Goal: Transaction & Acquisition: Purchase product/service

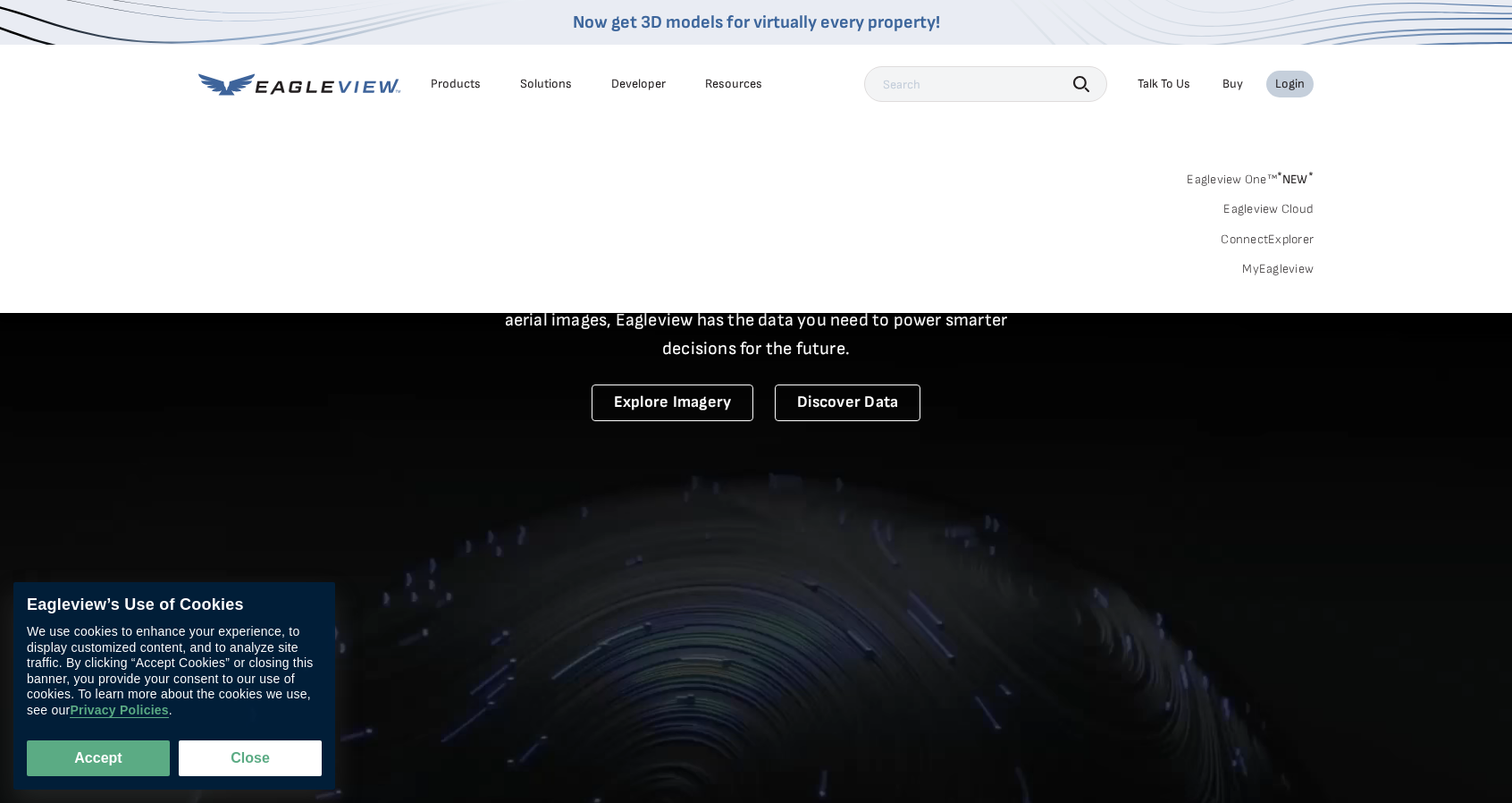
click at [1294, 90] on div "Login" at bounding box center [1290, 83] width 30 height 16
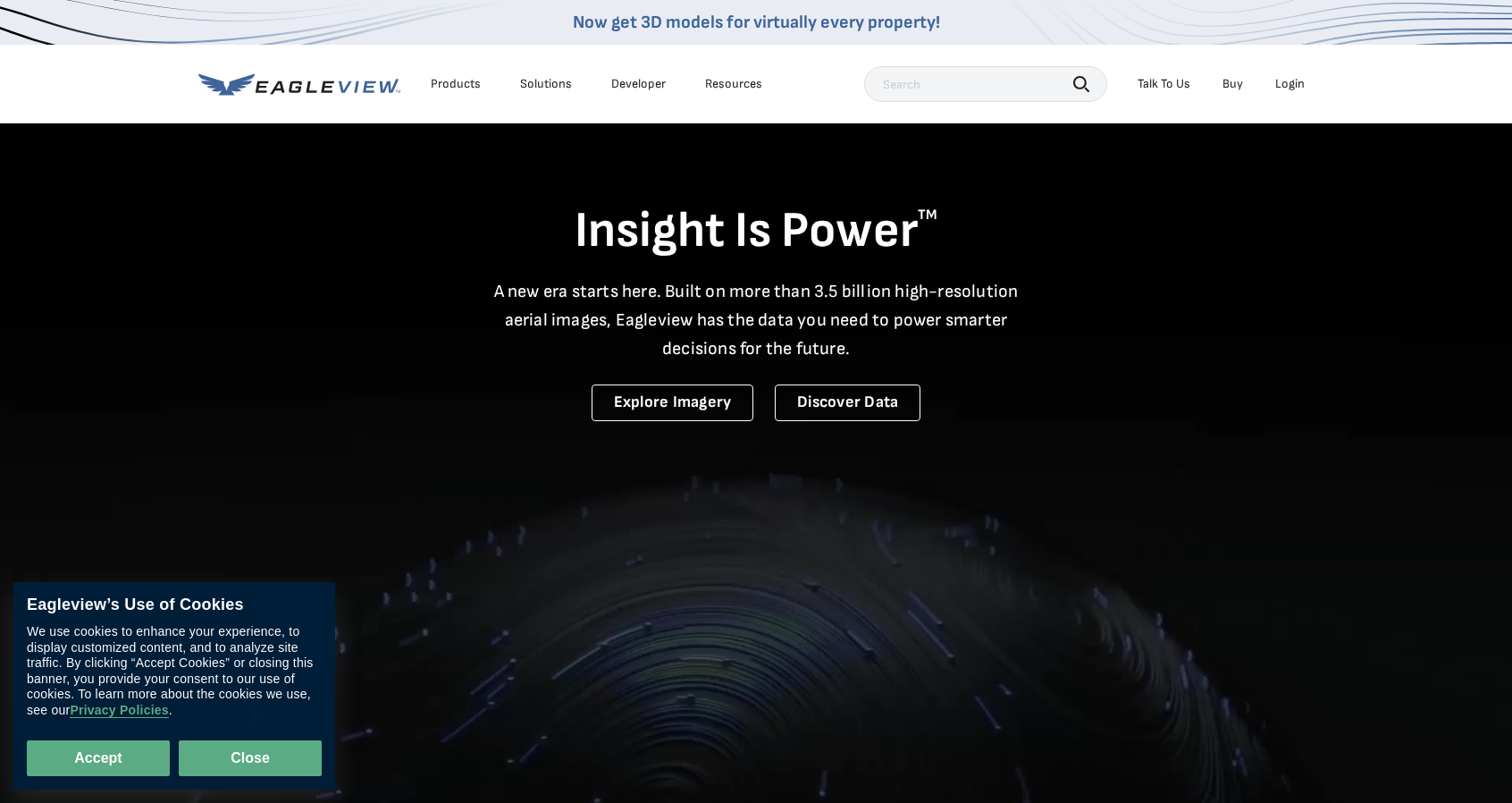
click at [259, 753] on button "Close" at bounding box center [250, 757] width 143 height 35
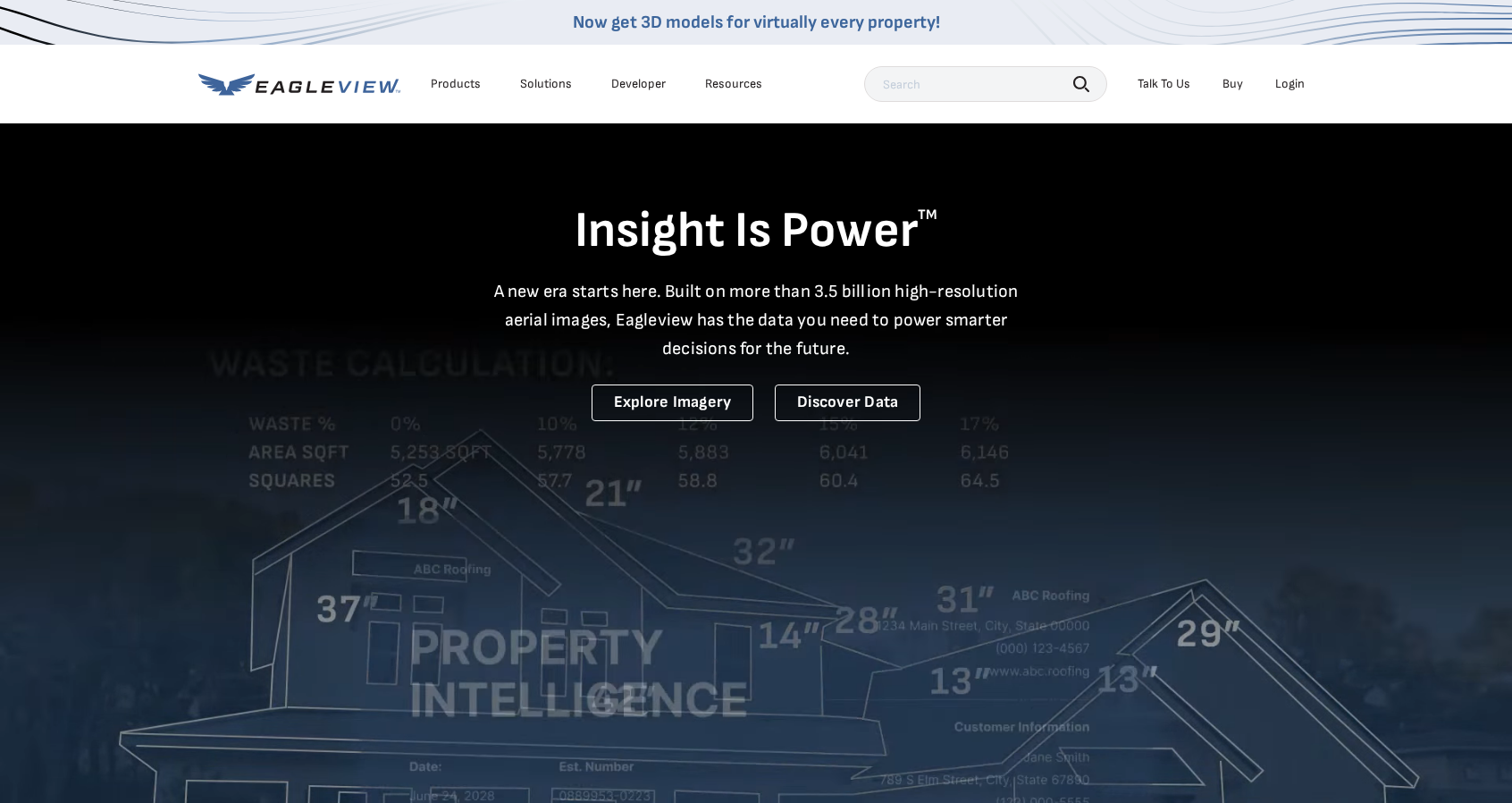
click at [1289, 83] on div "Login" at bounding box center [1290, 83] width 30 height 16
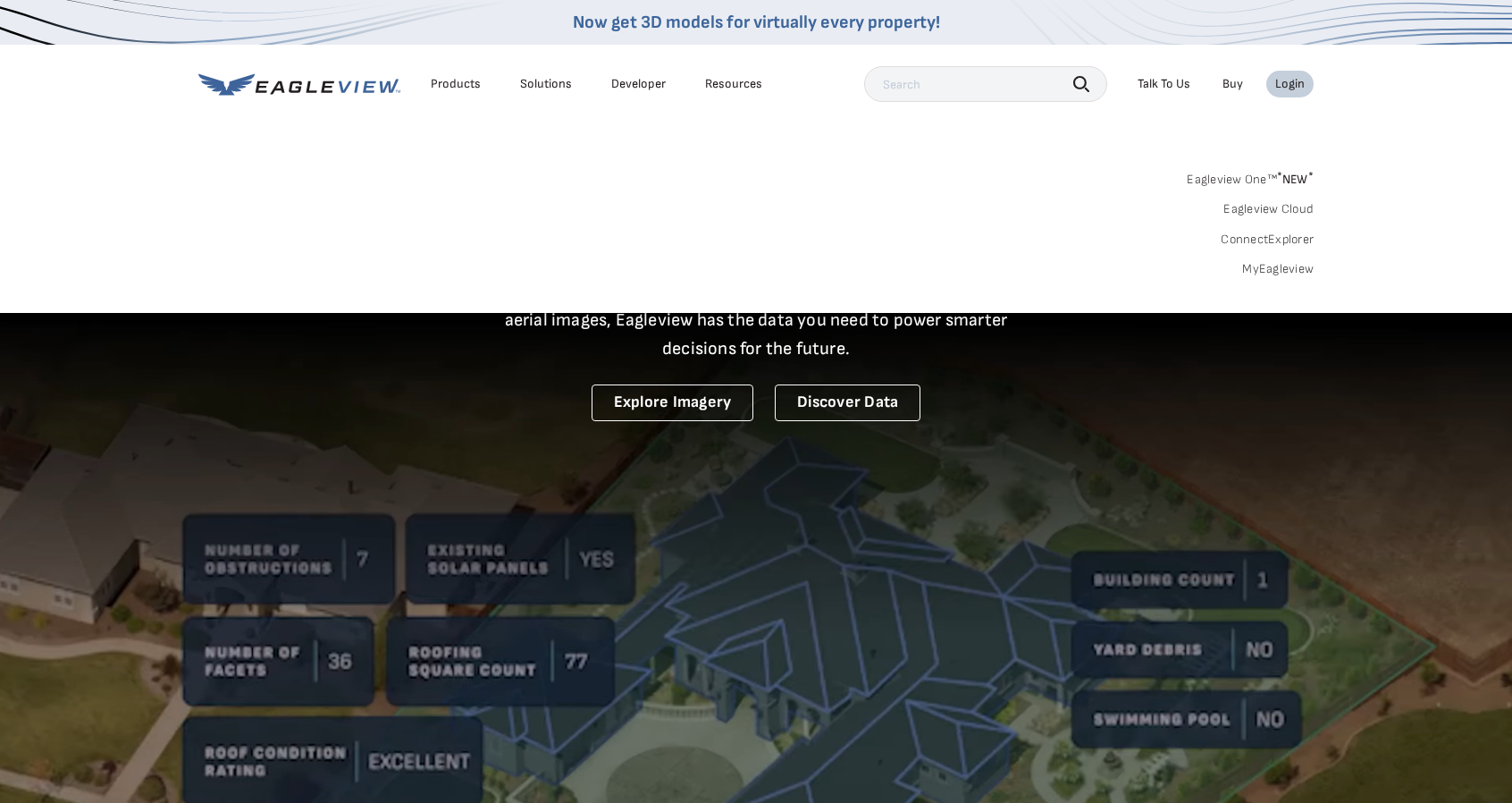
click at [1235, 172] on link "Eagleview One™ * NEW *" at bounding box center [1250, 176] width 127 height 20
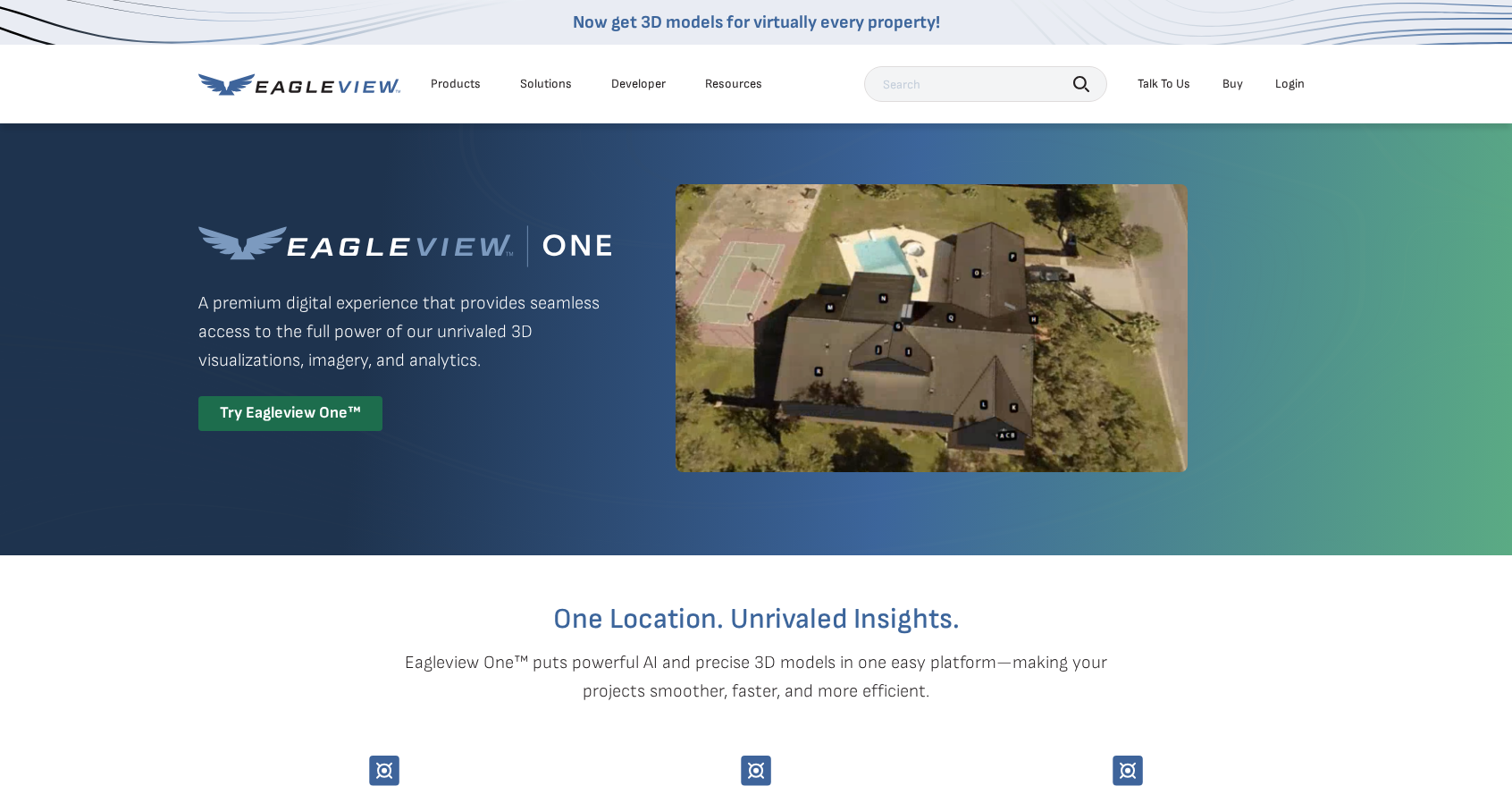
click at [1298, 81] on div "Login" at bounding box center [1290, 83] width 30 height 16
click at [1297, 89] on div "Login" at bounding box center [1290, 83] width 30 height 16
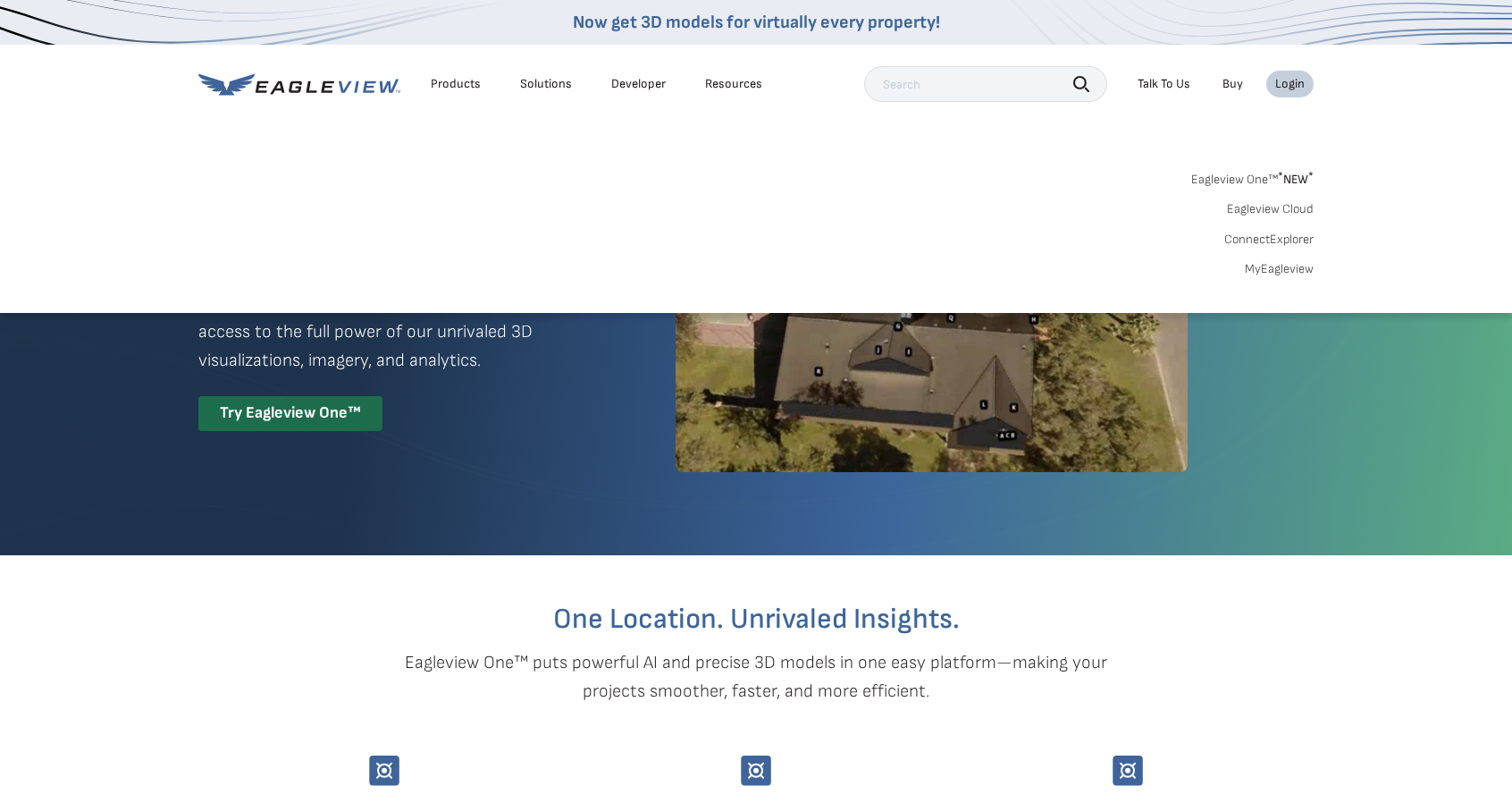
click at [1283, 272] on link "MyEagleview" at bounding box center [1279, 269] width 69 height 16
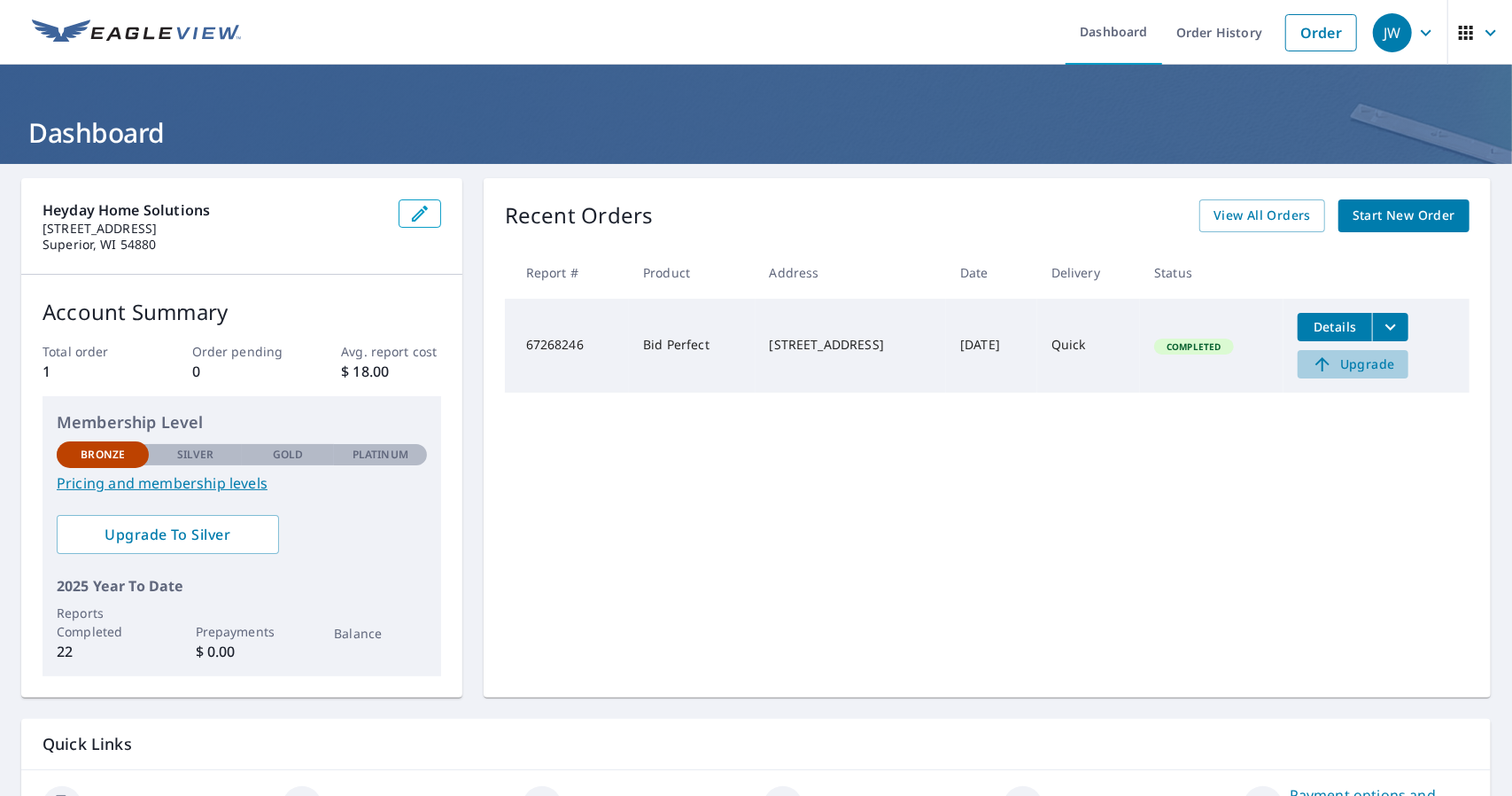
click at [1347, 362] on span "Upgrade" at bounding box center [1353, 364] width 89 height 21
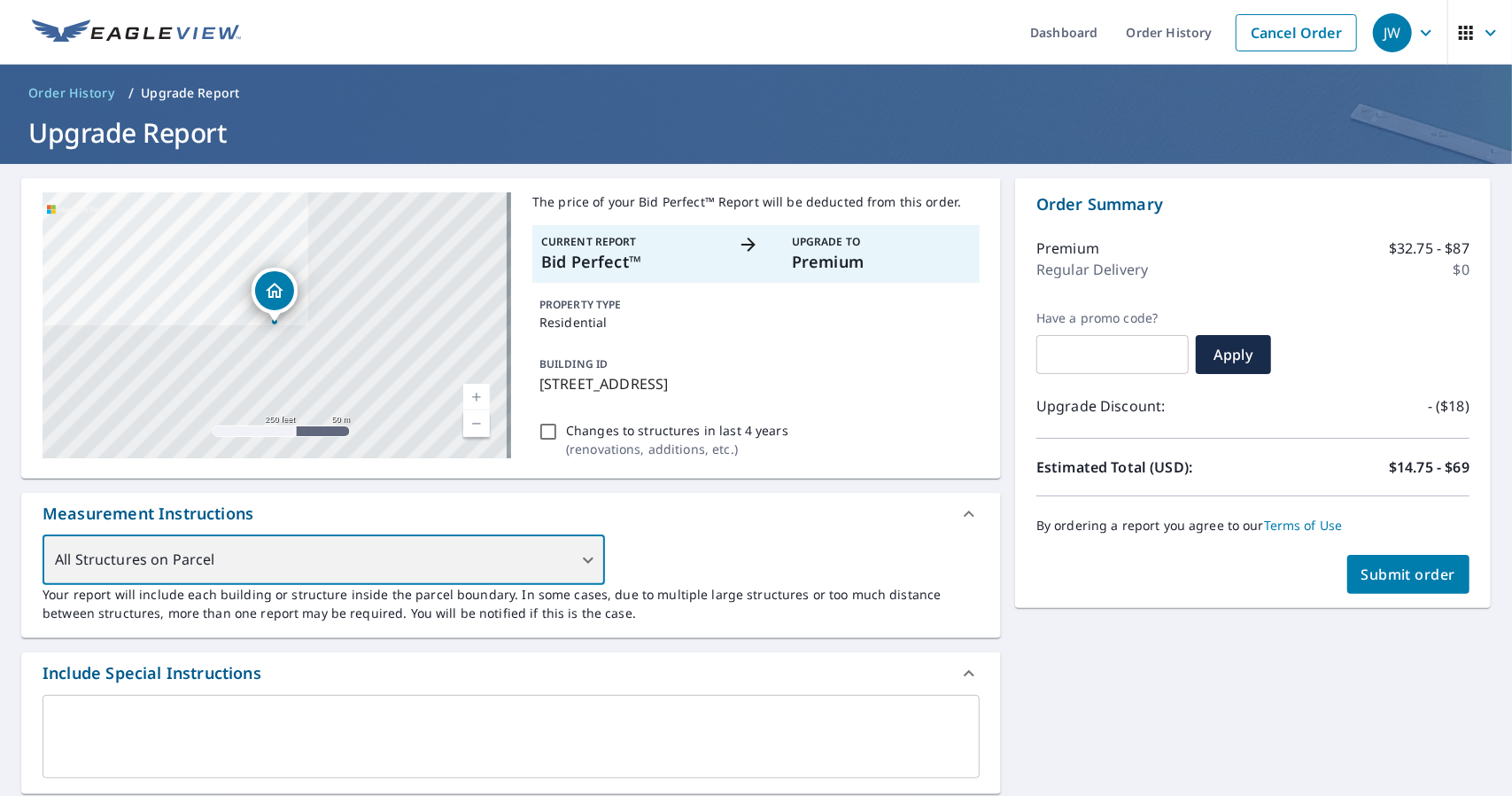
click at [287, 550] on div "All Structures on Parcel" at bounding box center [323, 560] width 562 height 49
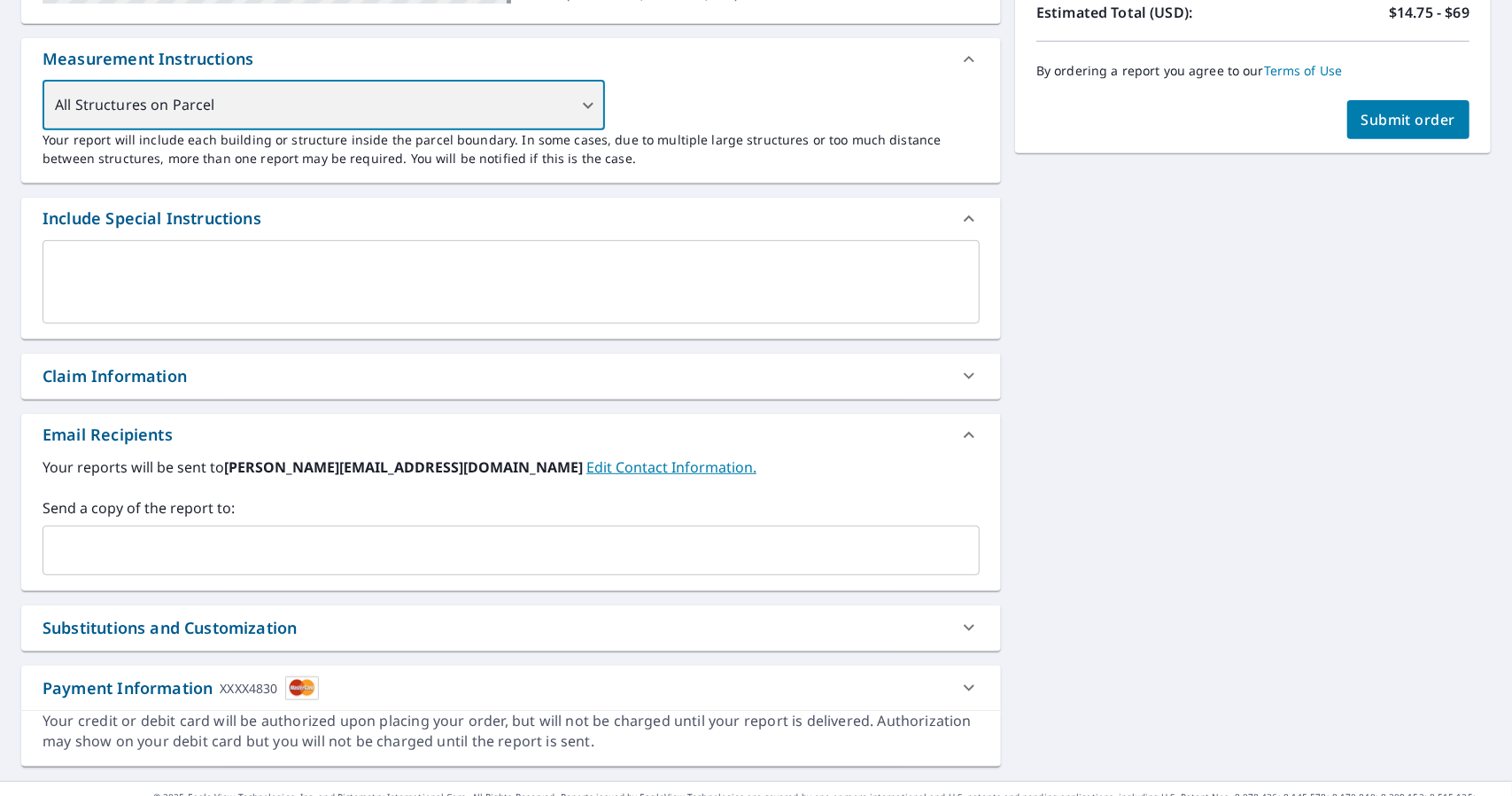
scroll to position [455, 0]
click at [583, 102] on div "All Structures on Parcel" at bounding box center [323, 104] width 562 height 49
click at [526, 94] on div "All Structures on Parcel" at bounding box center [323, 104] width 562 height 49
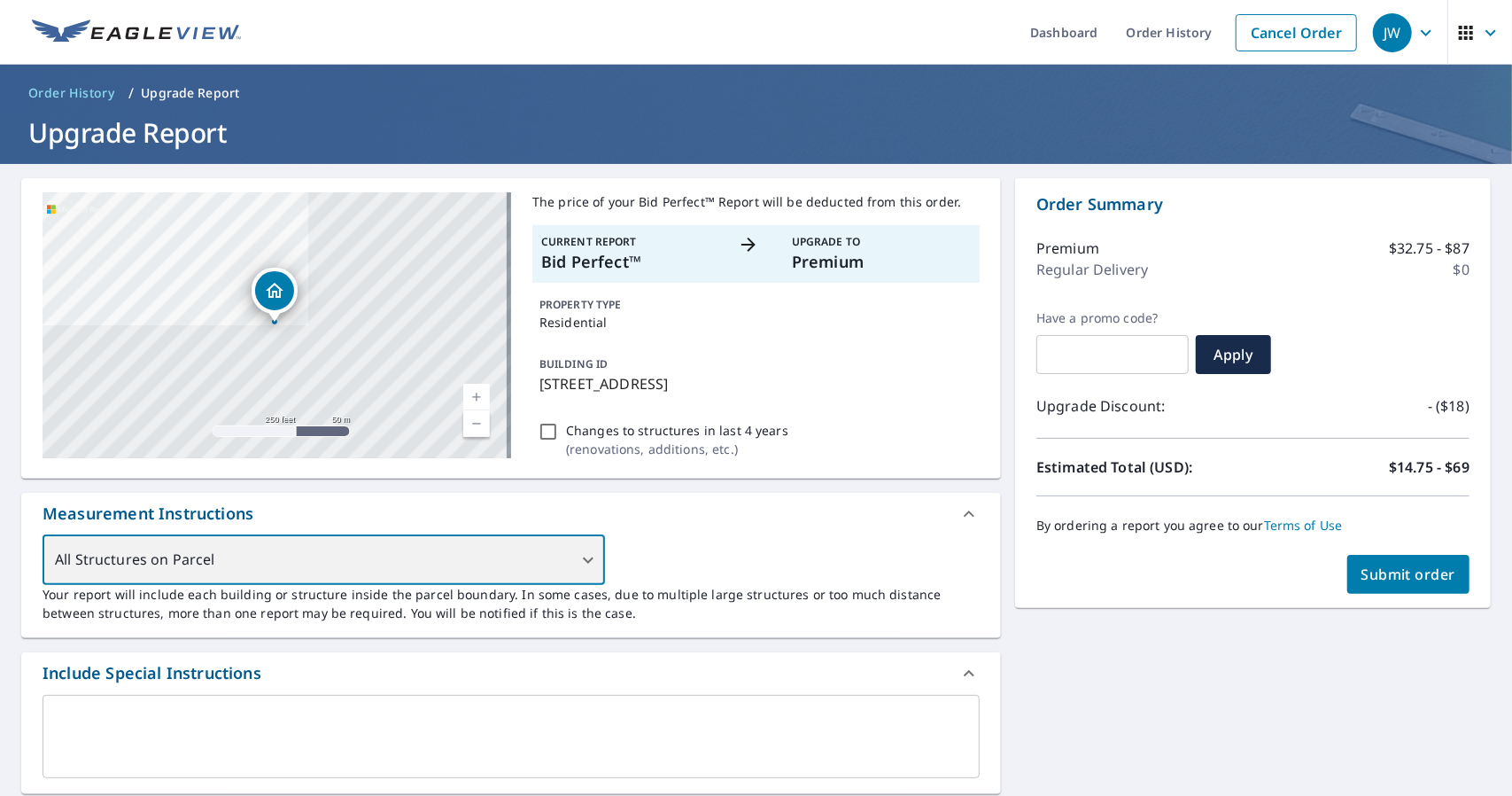
click at [565, 559] on div "All Structures on Parcel" at bounding box center [323, 560] width 562 height 49
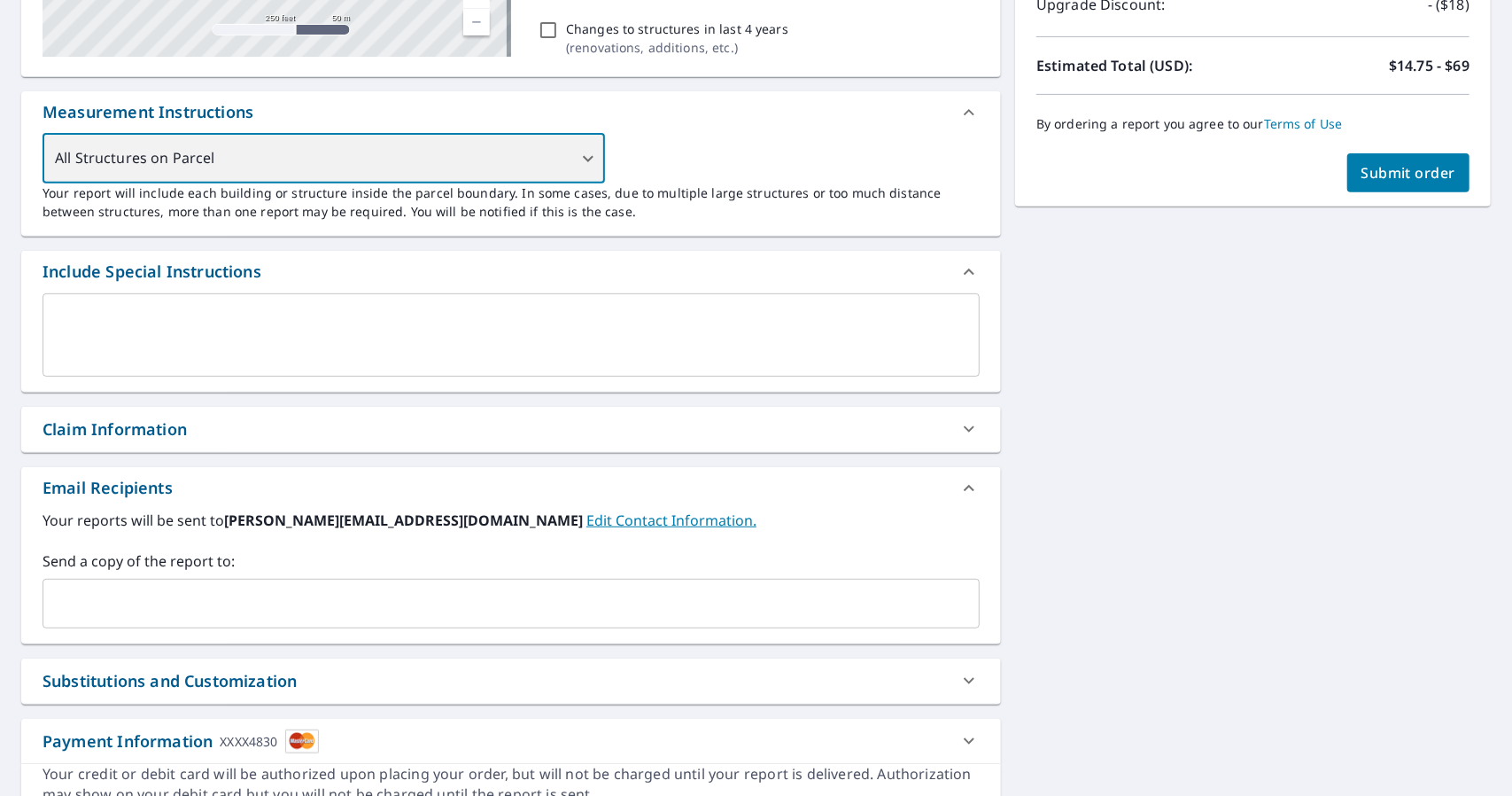
scroll to position [482, 0]
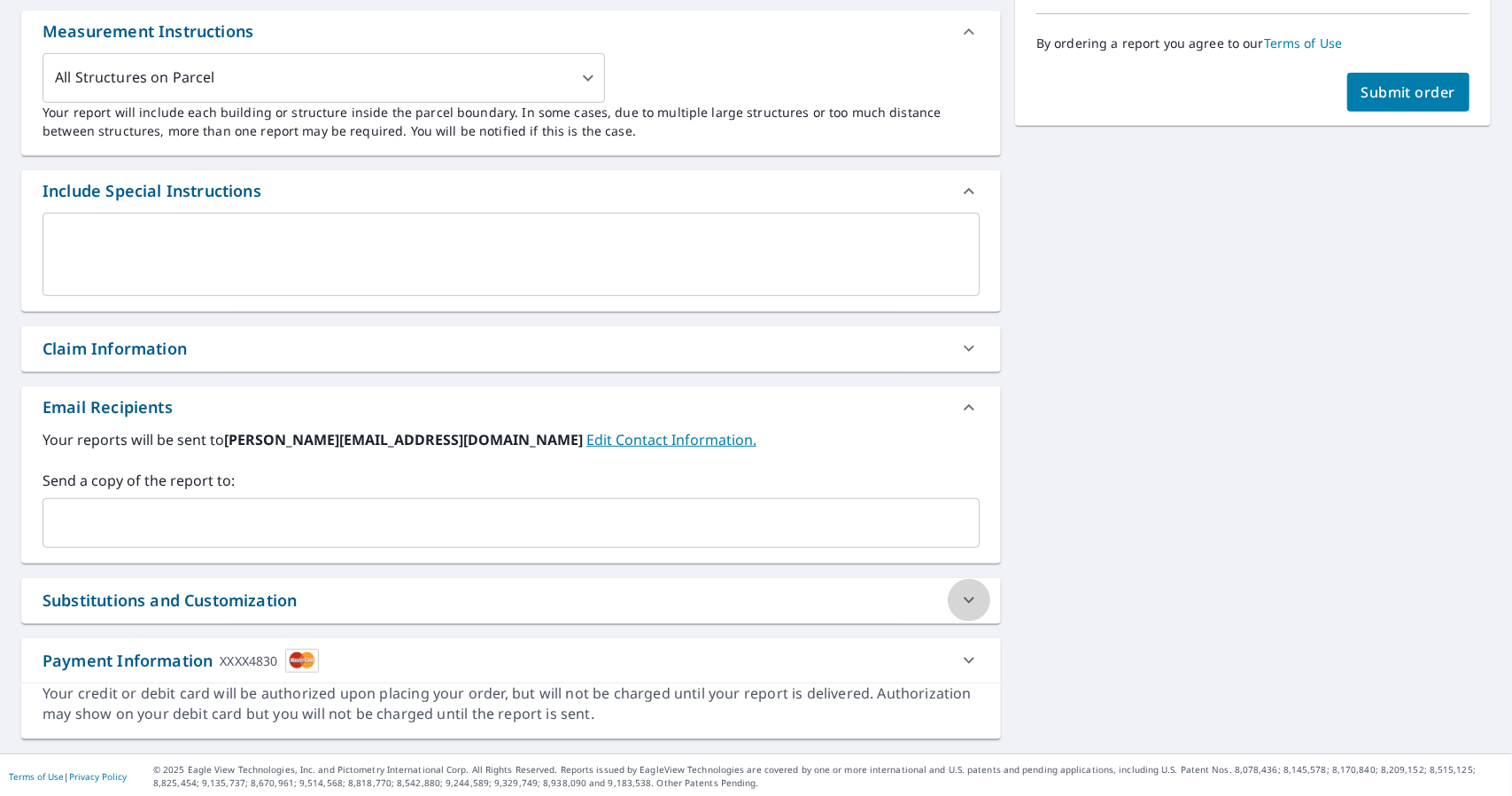
click at [959, 607] on icon at bounding box center [968, 600] width 21 height 21
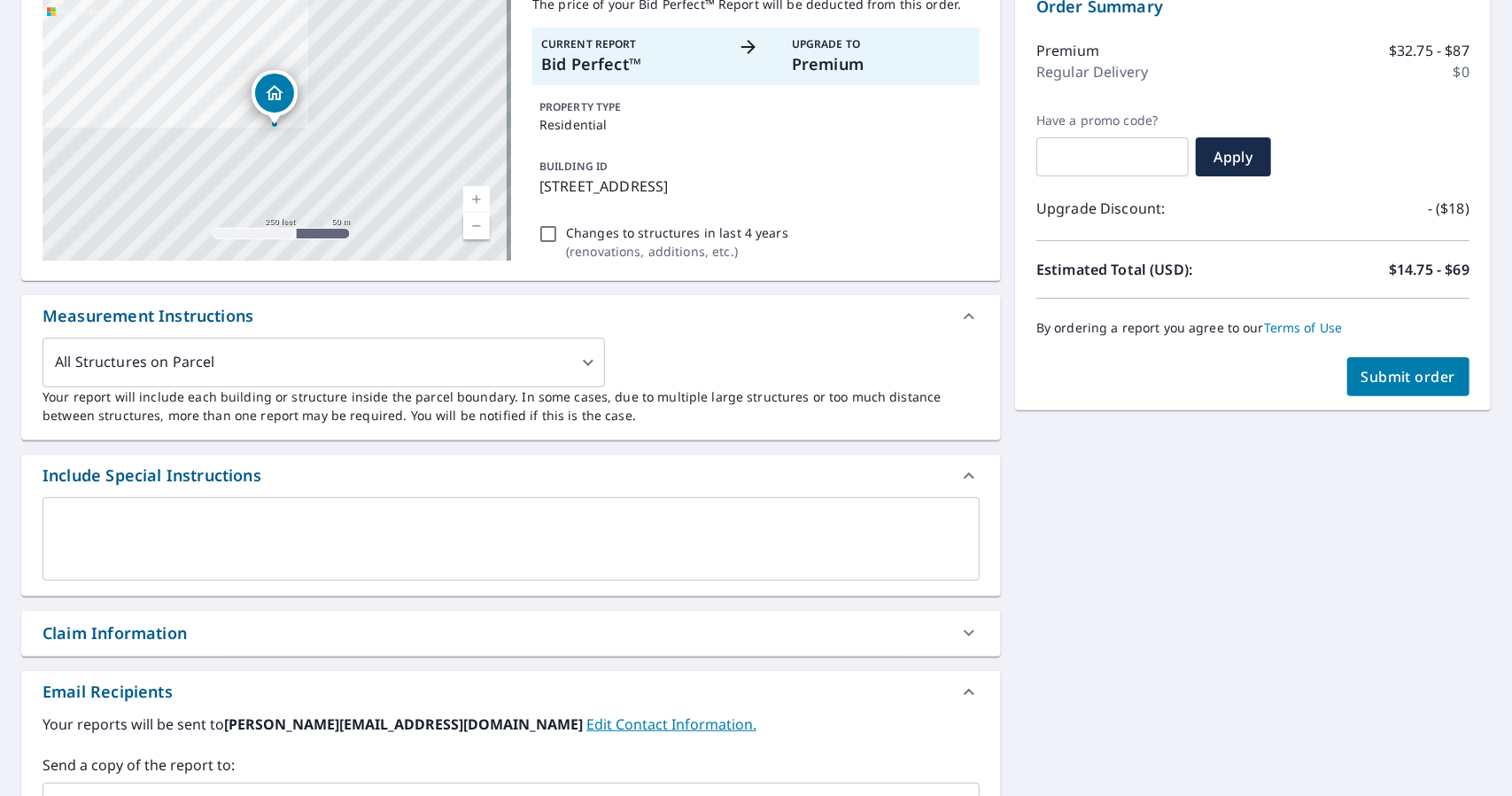
scroll to position [0, 0]
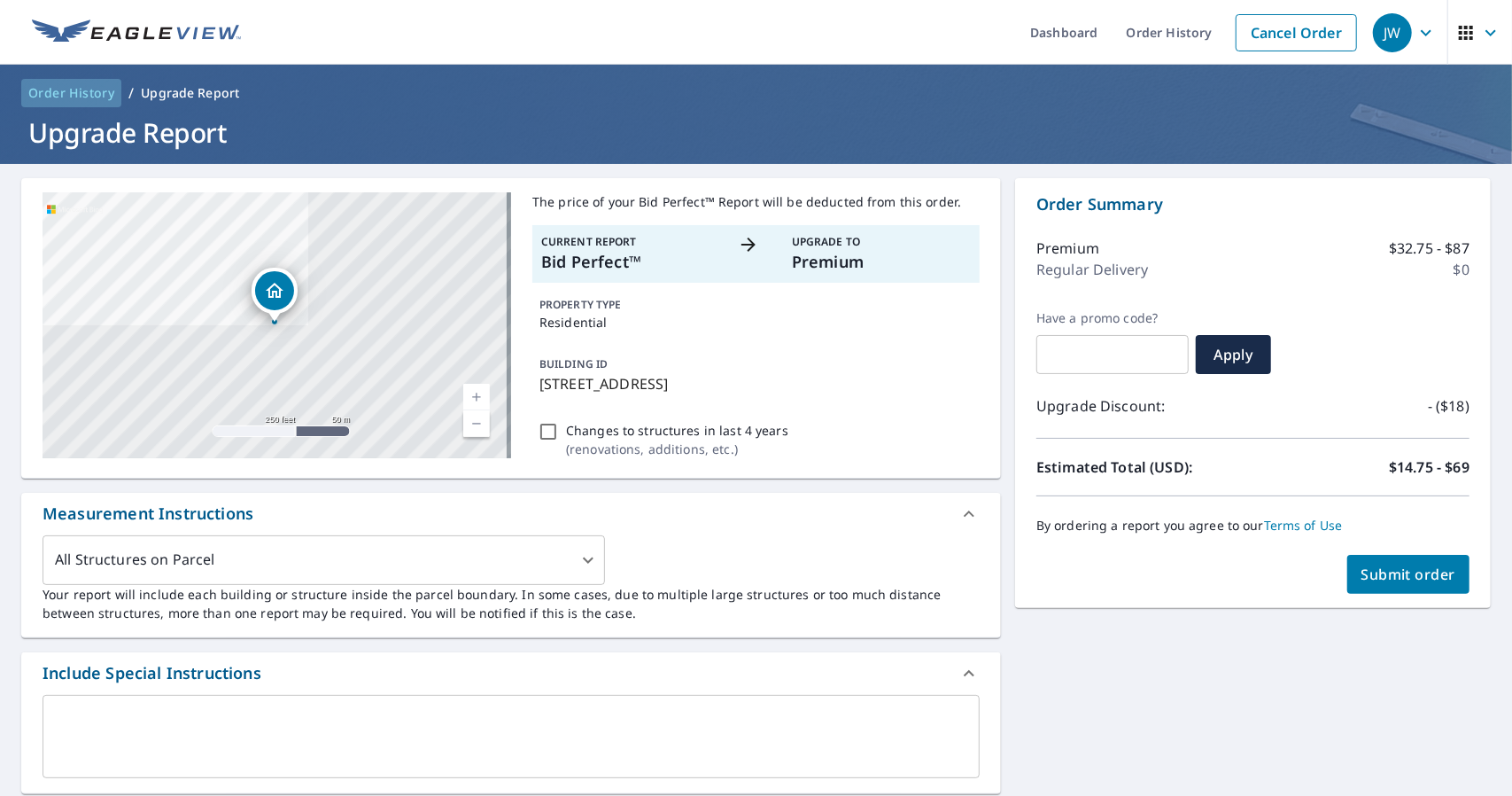
click at [56, 90] on span "Order History" at bounding box center [71, 93] width 86 height 18
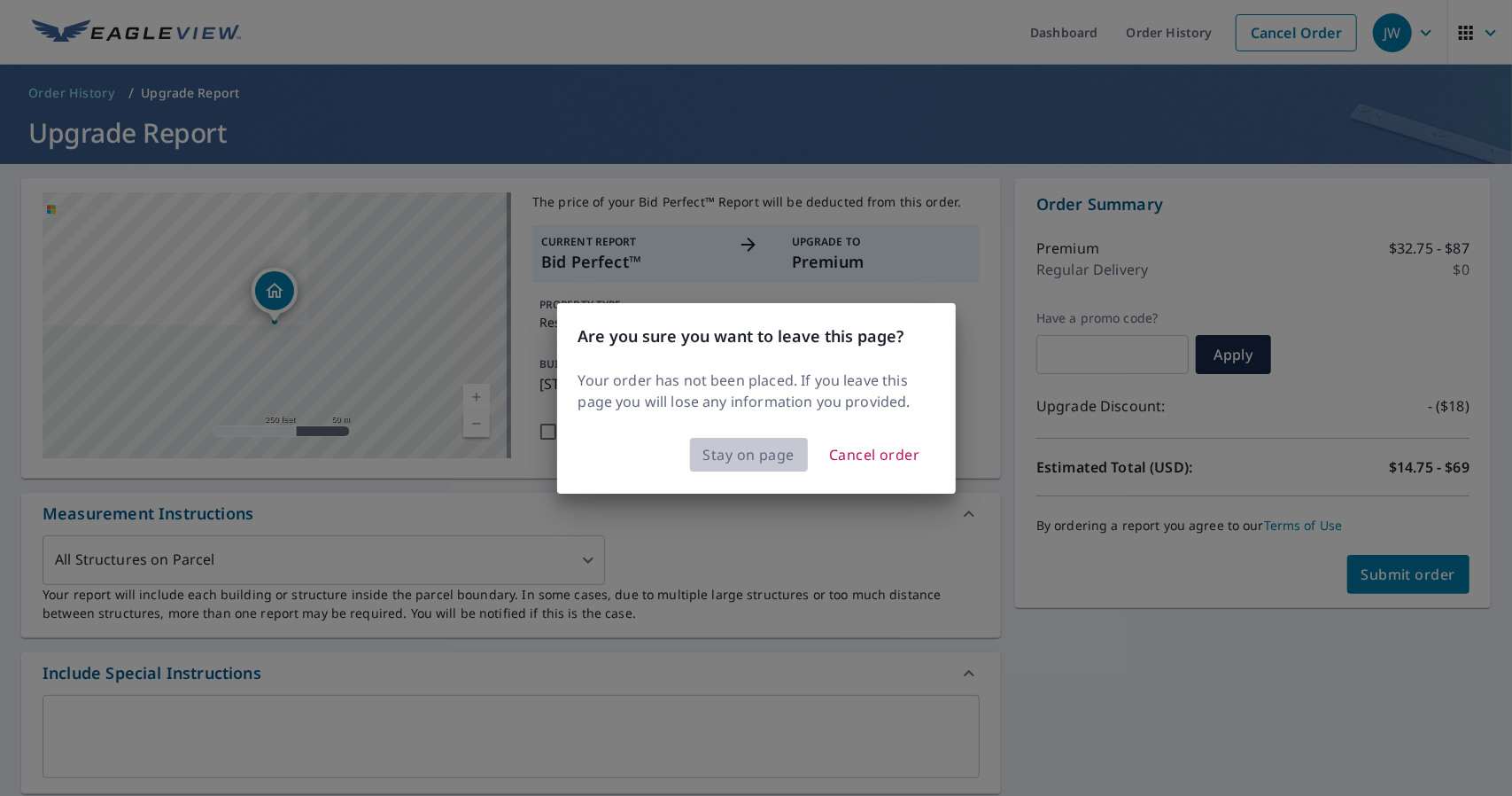
click at [730, 456] on span "Stay on page" at bounding box center [749, 454] width 92 height 25
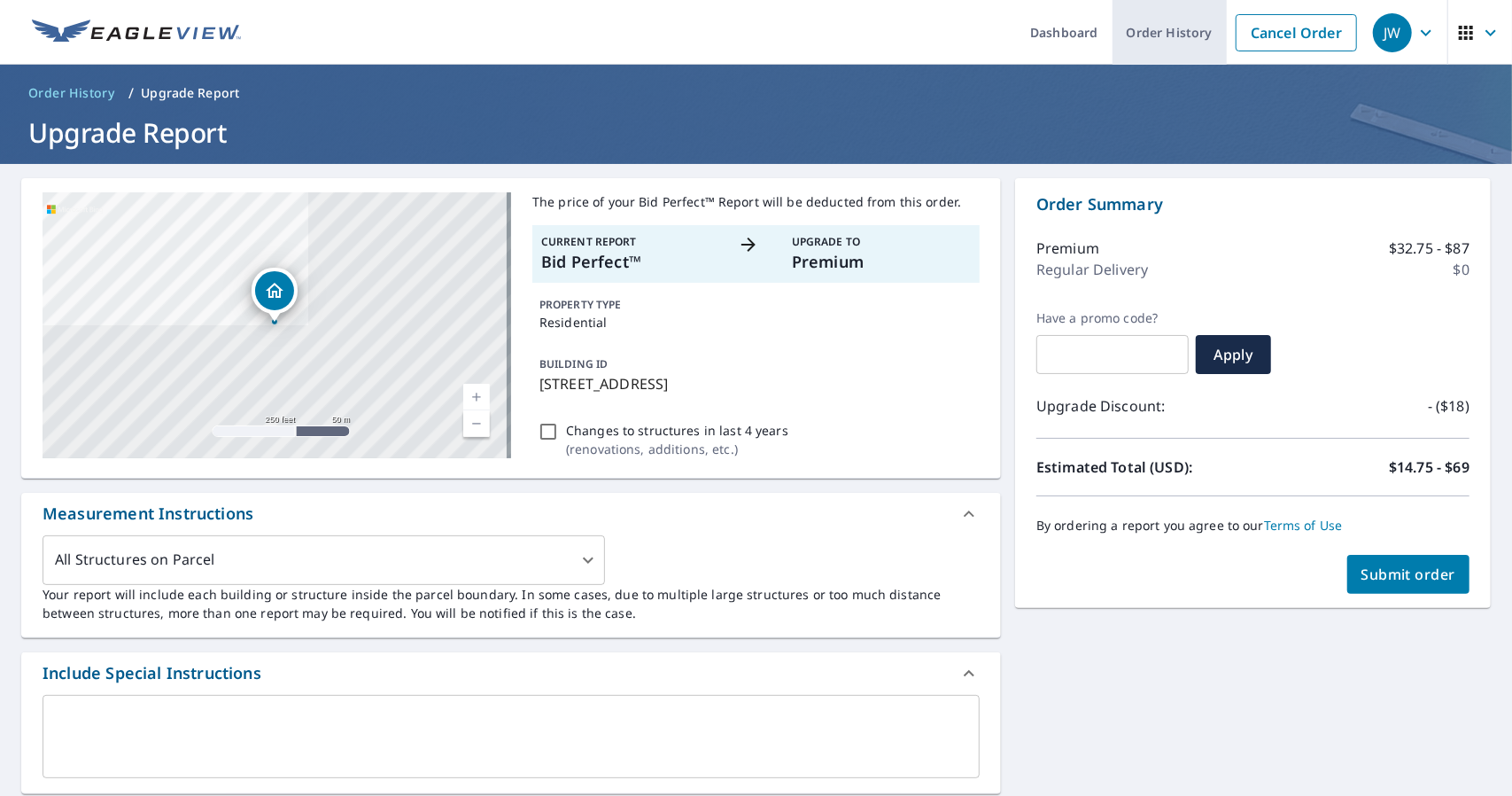
click at [1149, 37] on link "Order History" at bounding box center [1170, 32] width 114 height 65
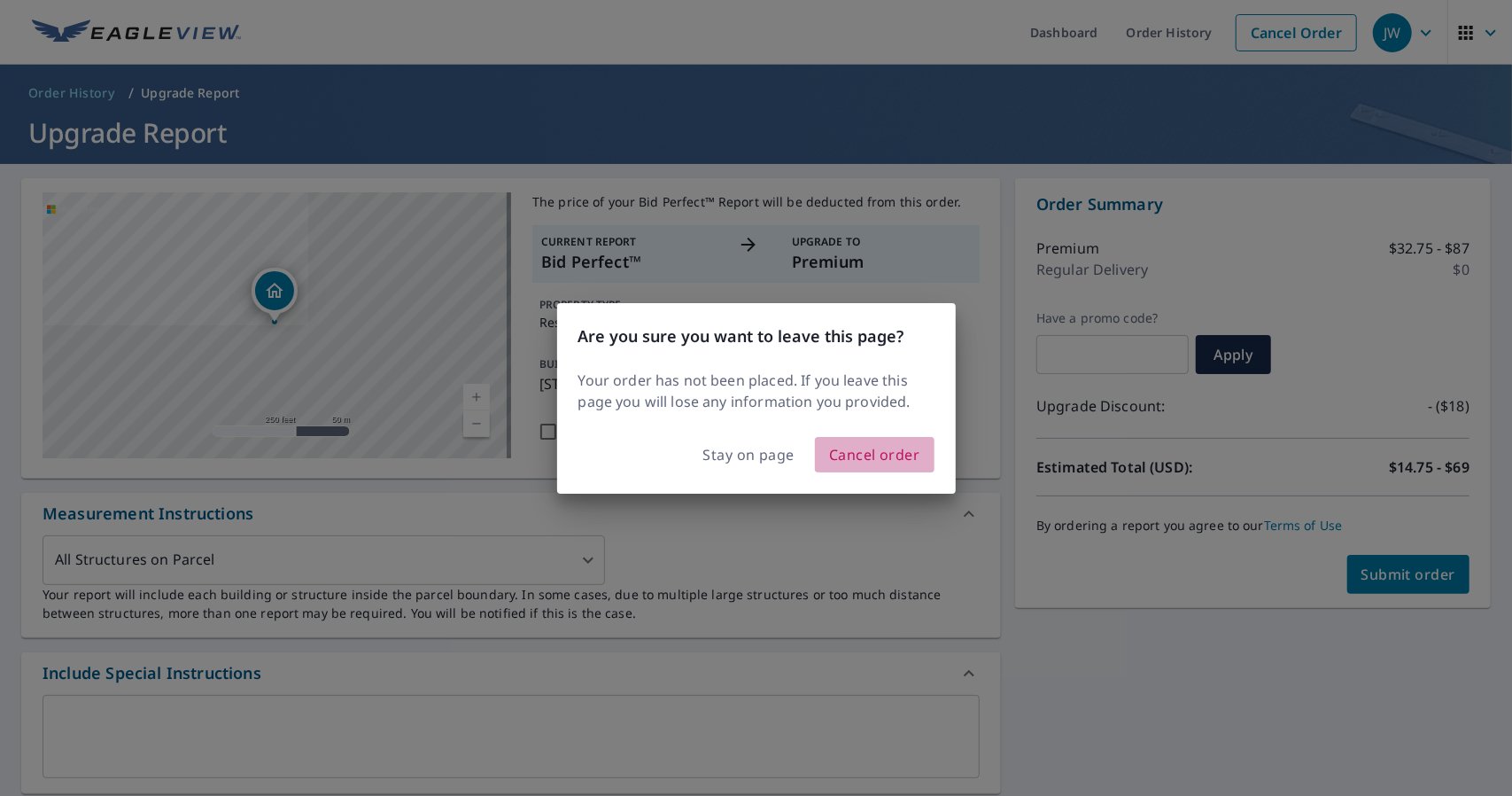
click at [859, 459] on span "Cancel order" at bounding box center [875, 454] width 91 height 25
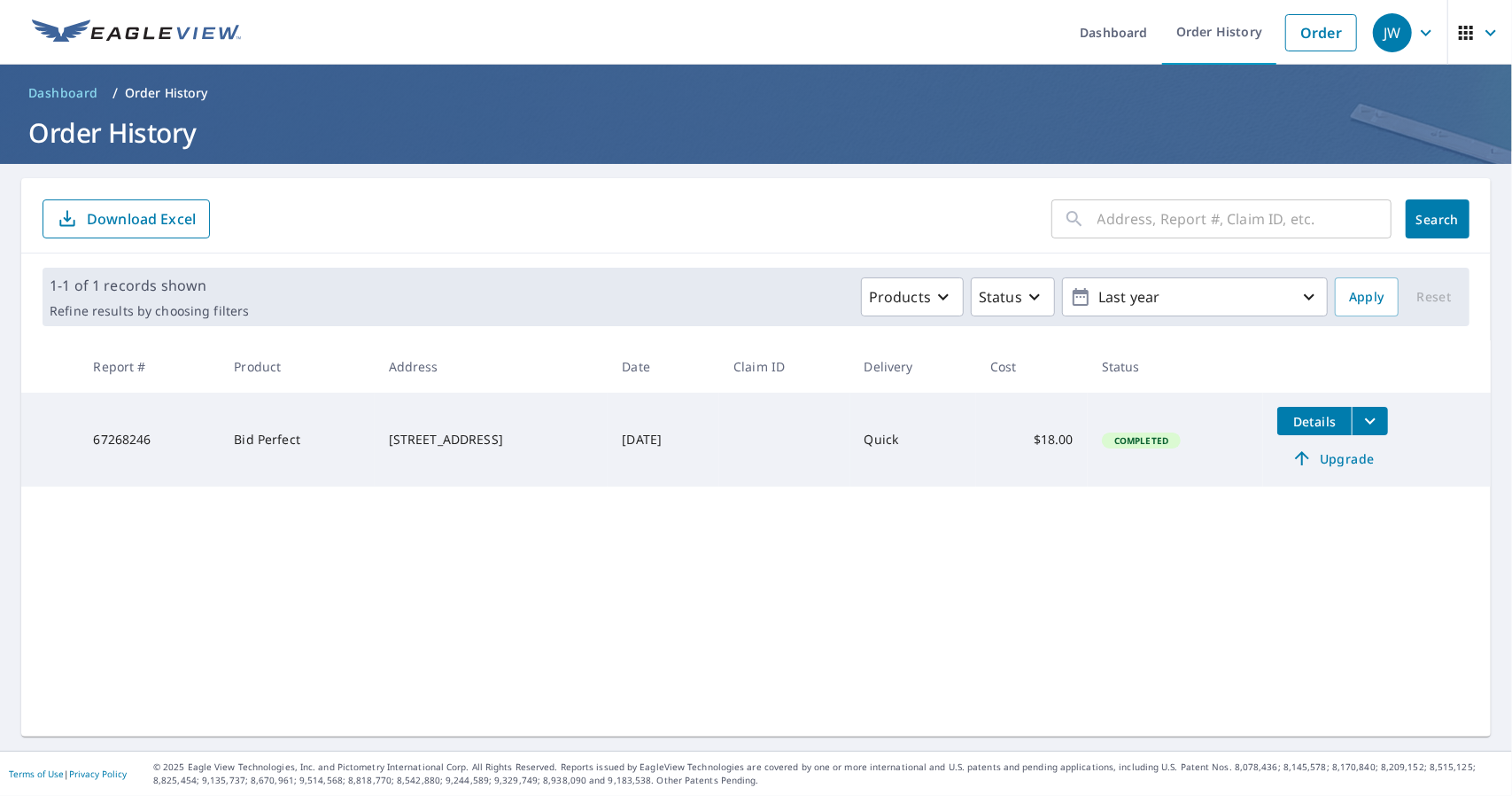
click at [839, 447] on td at bounding box center [784, 439] width 130 height 94
click at [1375, 420] on icon "filesDropdownBtn-67268246" at bounding box center [1371, 420] width 21 height 21
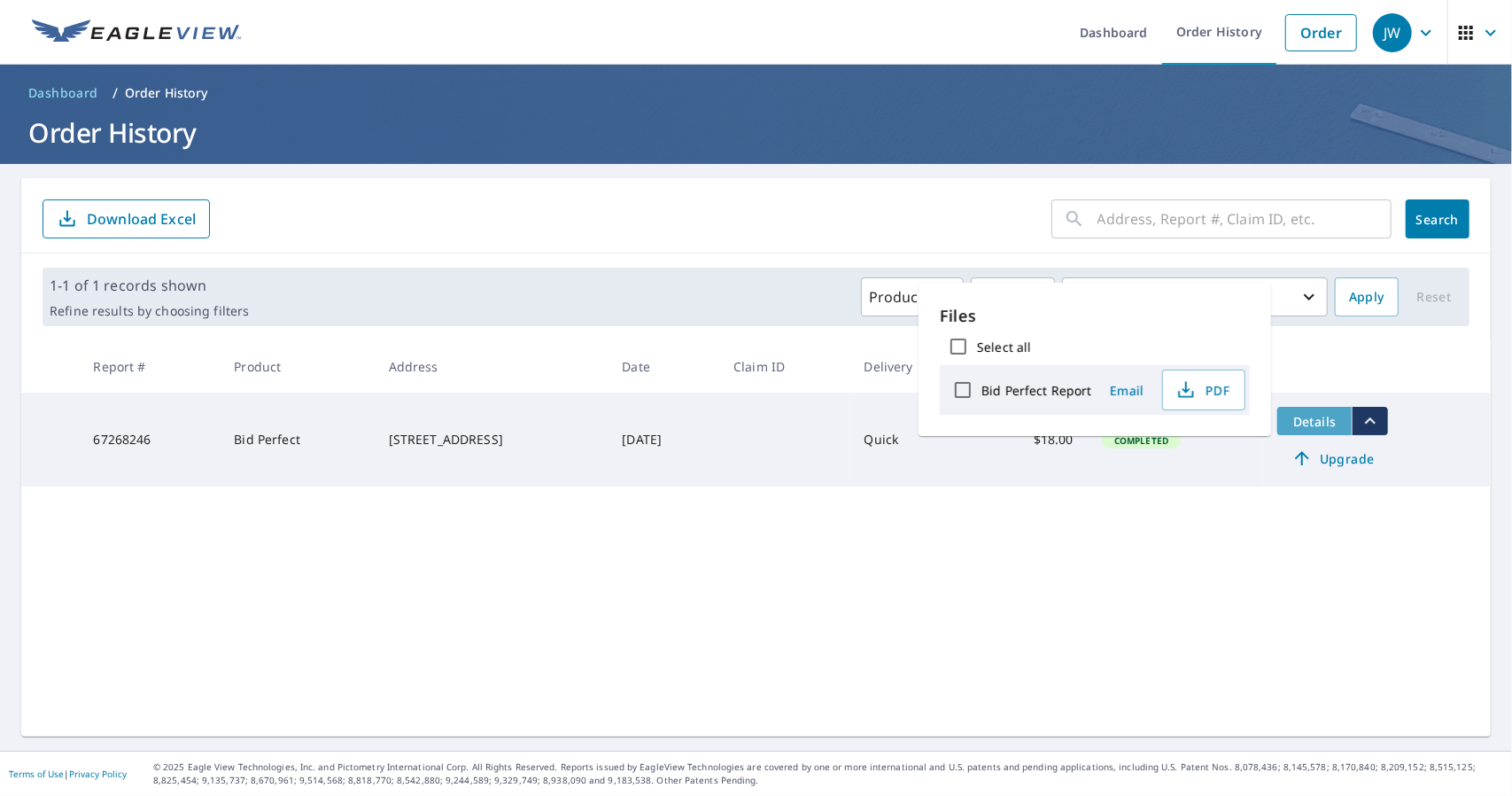
click at [1309, 420] on span "Details" at bounding box center [1315, 421] width 53 height 17
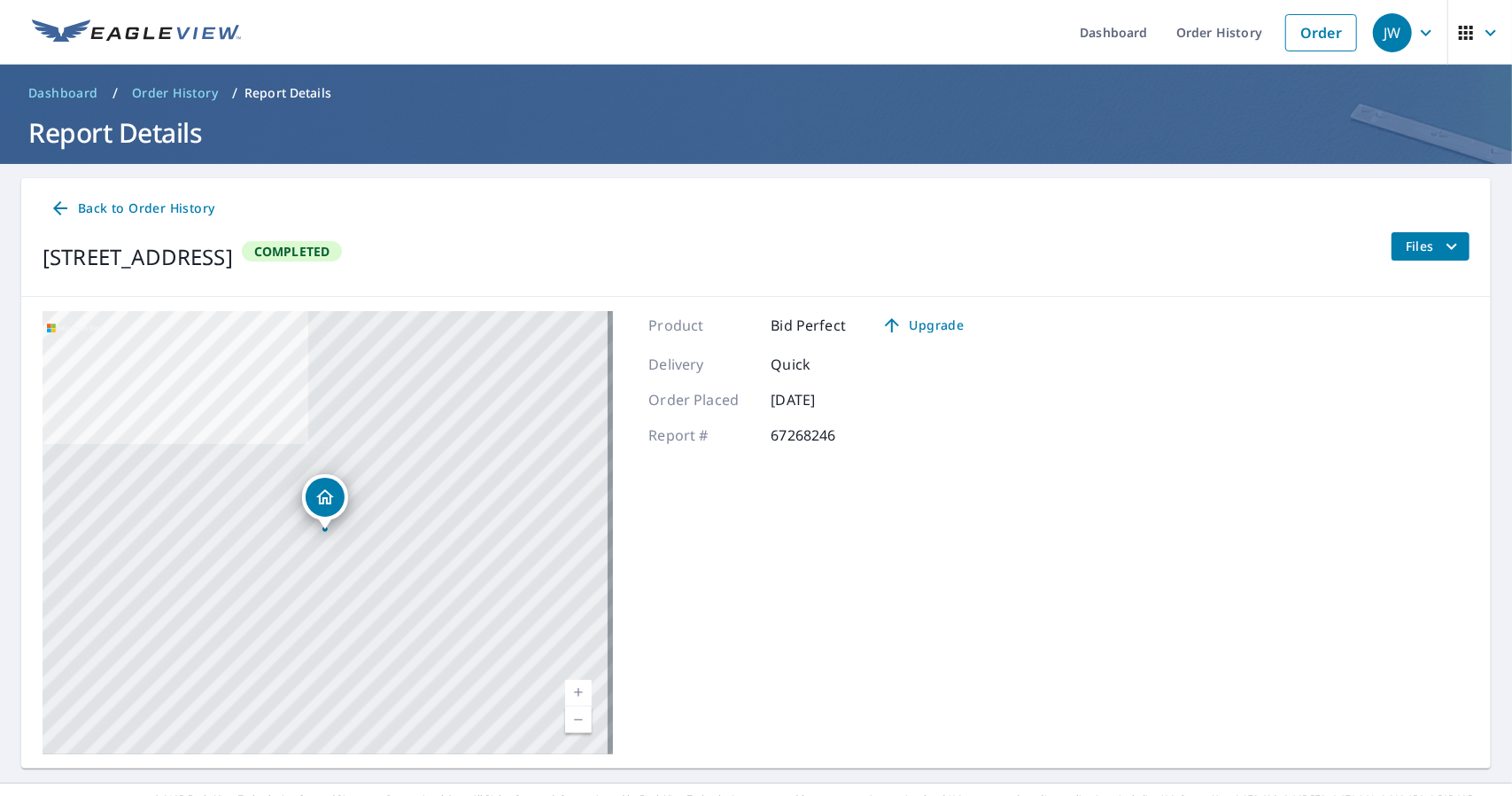
click at [104, 203] on span "Back to Order History" at bounding box center [132, 208] width 165 height 22
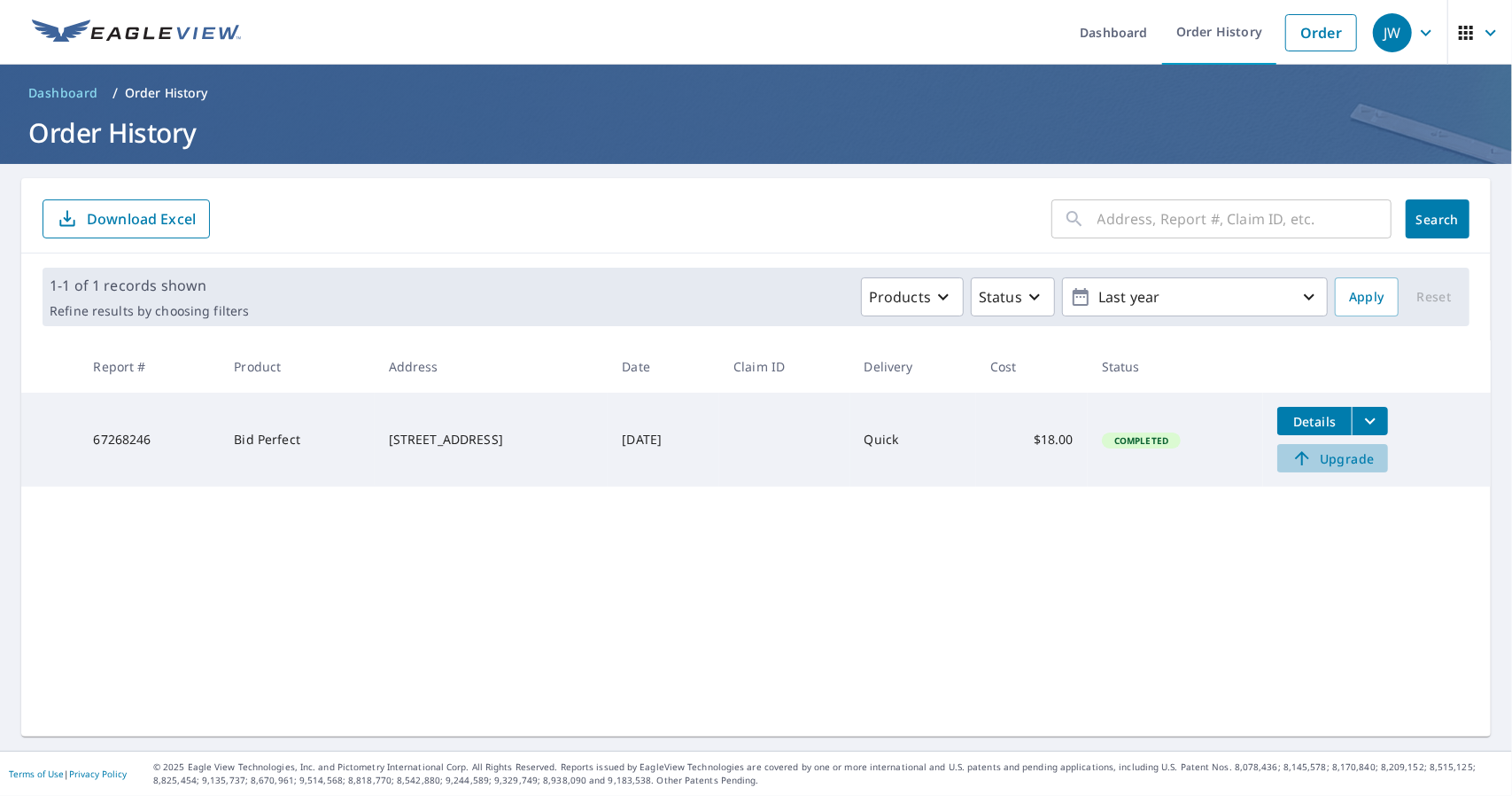
click at [1352, 462] on span "Upgrade" at bounding box center [1333, 458] width 89 height 21
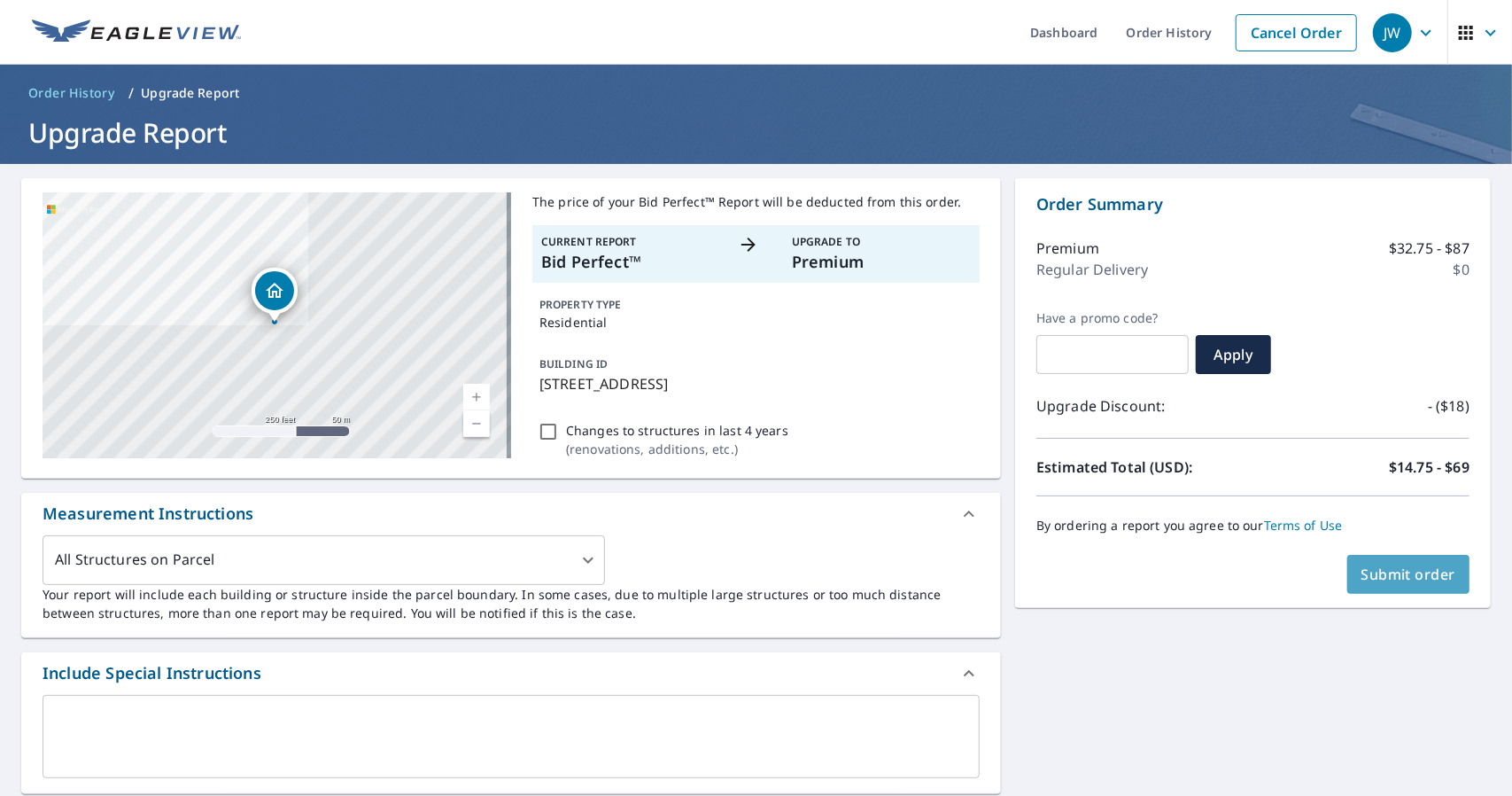
click at [1366, 573] on span "Submit order" at bounding box center [1409, 574] width 95 height 20
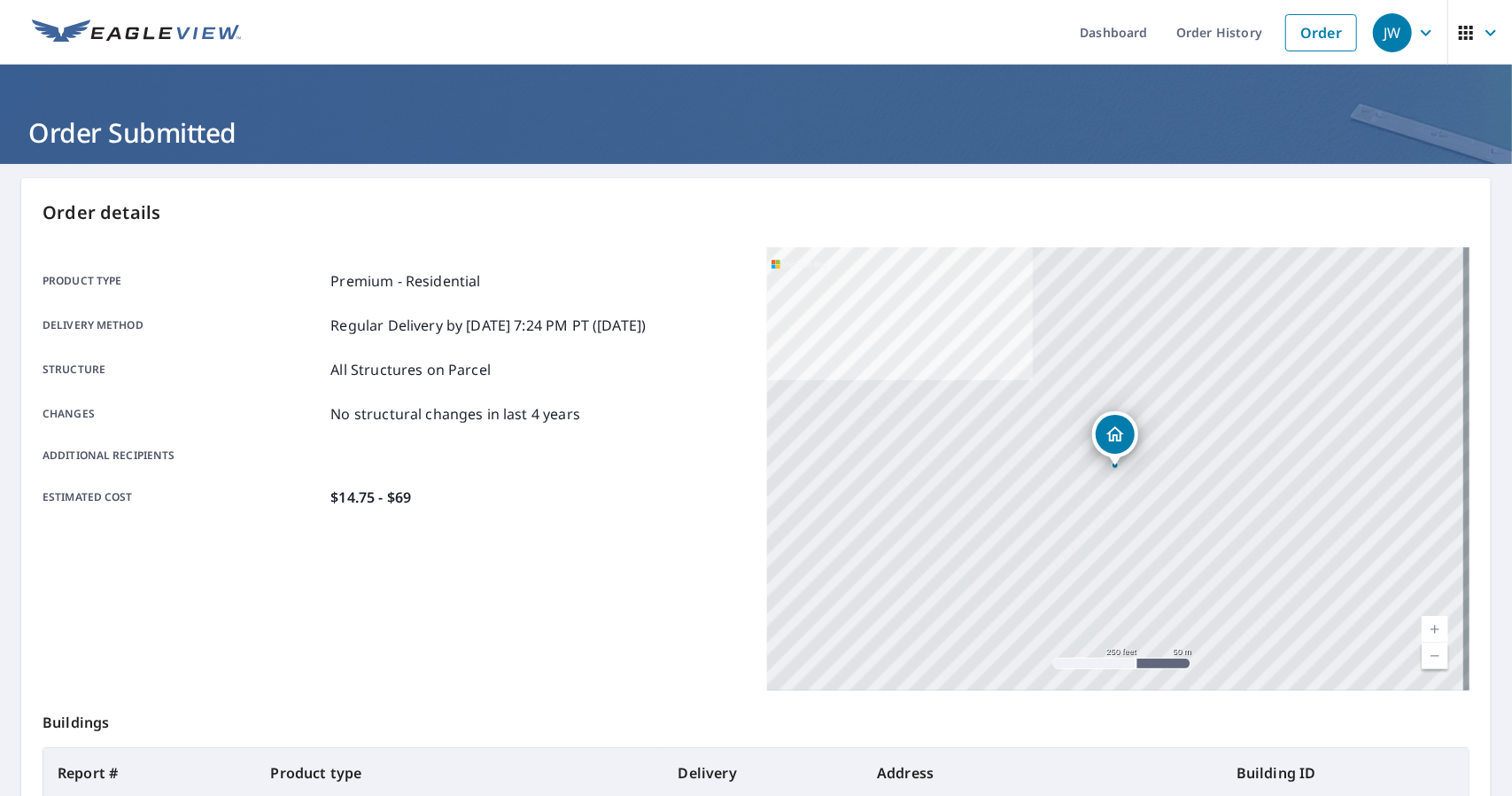
scroll to position [246, 0]
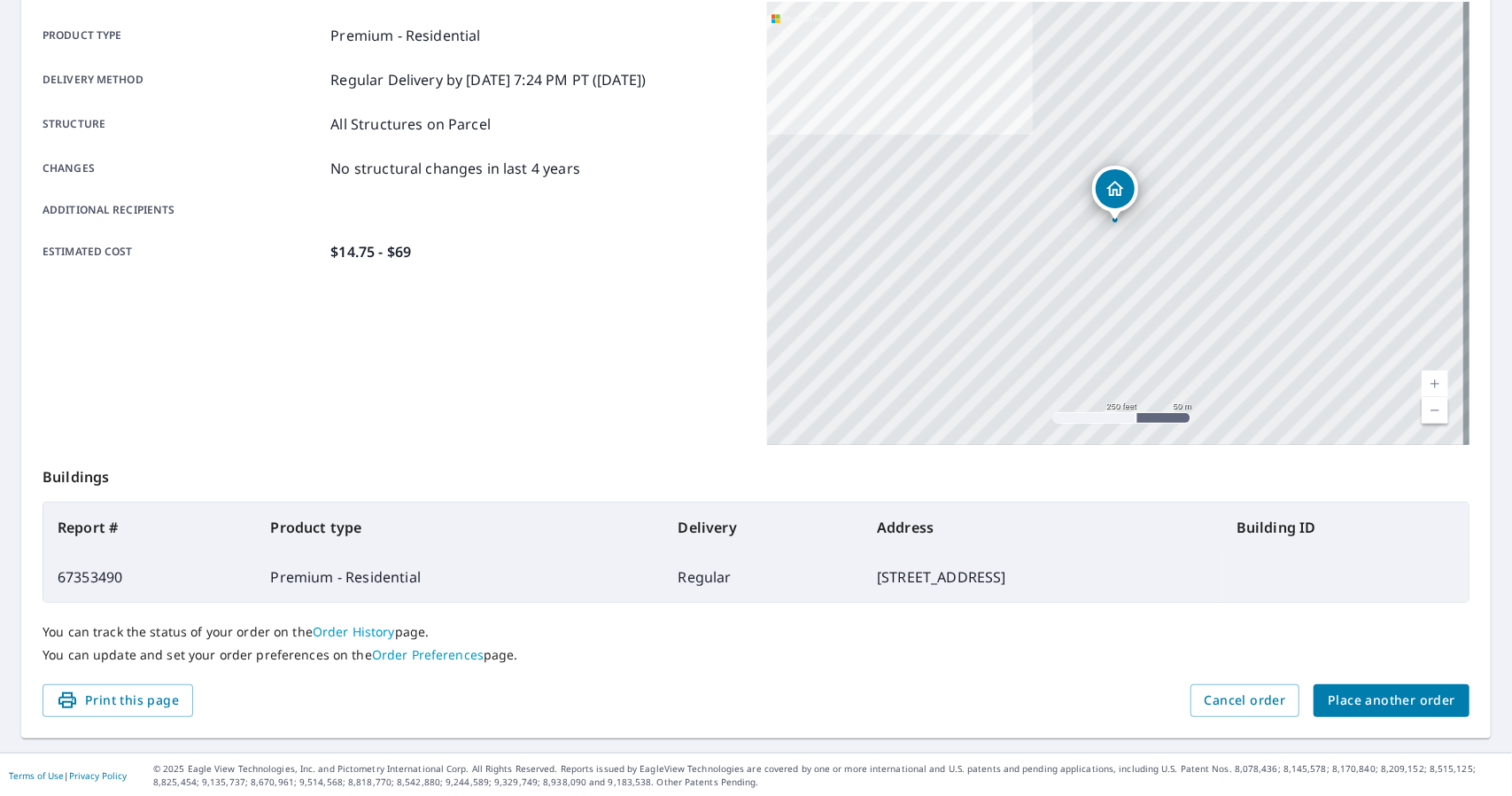
click at [356, 630] on link "Order History" at bounding box center [354, 632] width 83 height 17
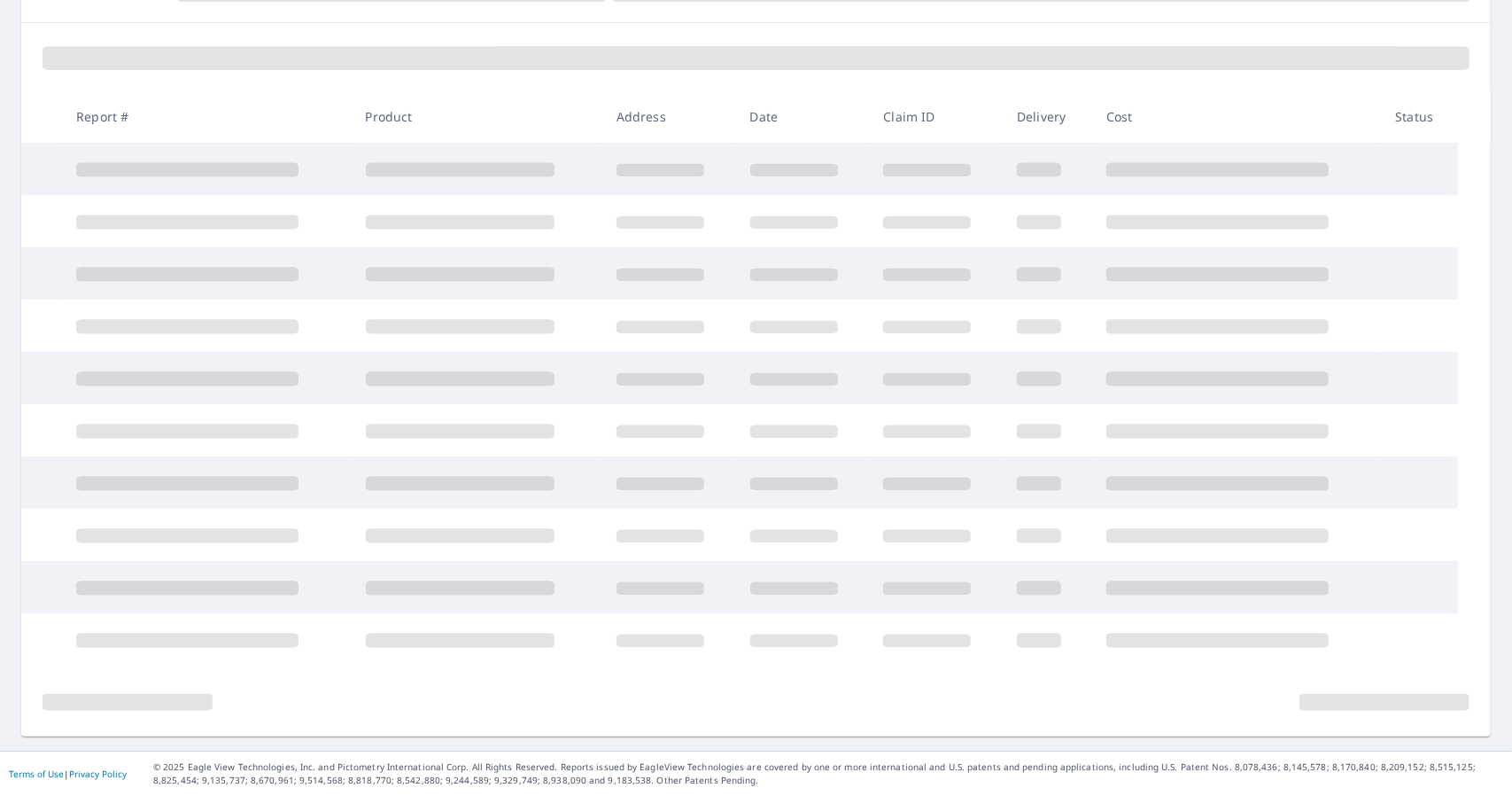
scroll to position [230, 0]
